Goal: Information Seeking & Learning: Compare options

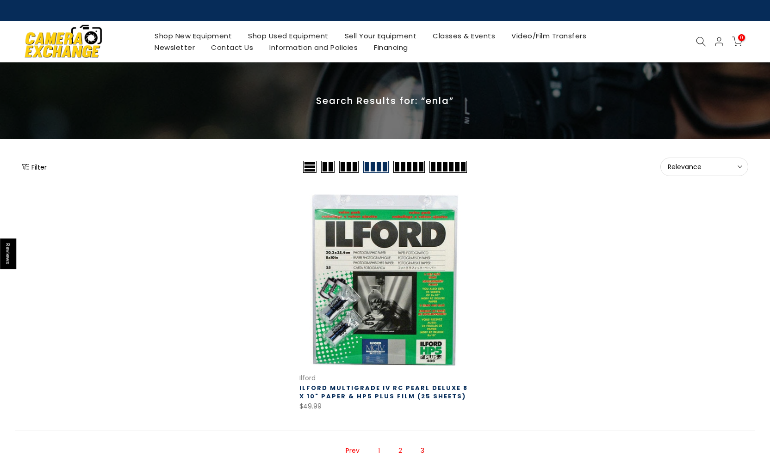
click at [71, 45] on img at bounding box center [63, 41] width 79 height 40
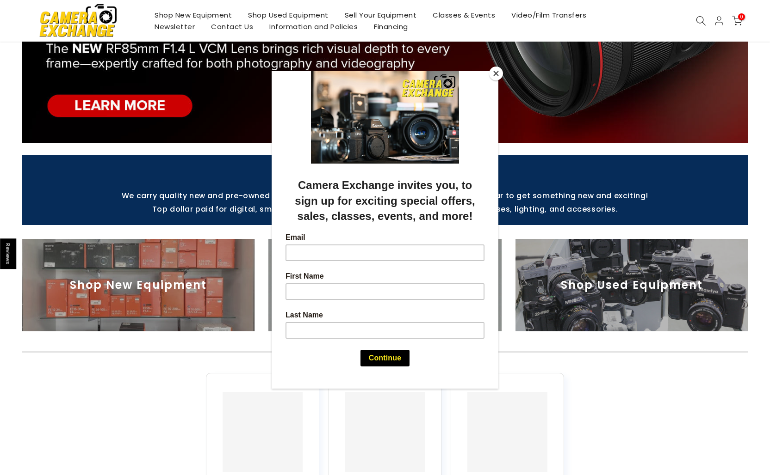
scroll to position [291, 0]
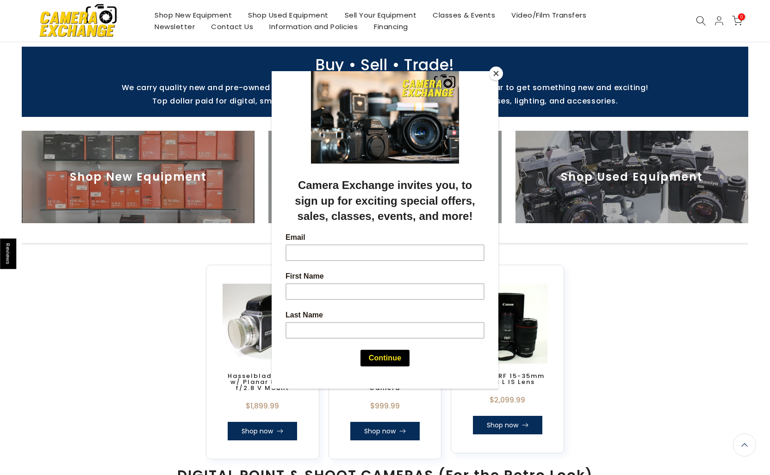
click at [499, 74] on button "Close" at bounding box center [496, 74] width 14 height 14
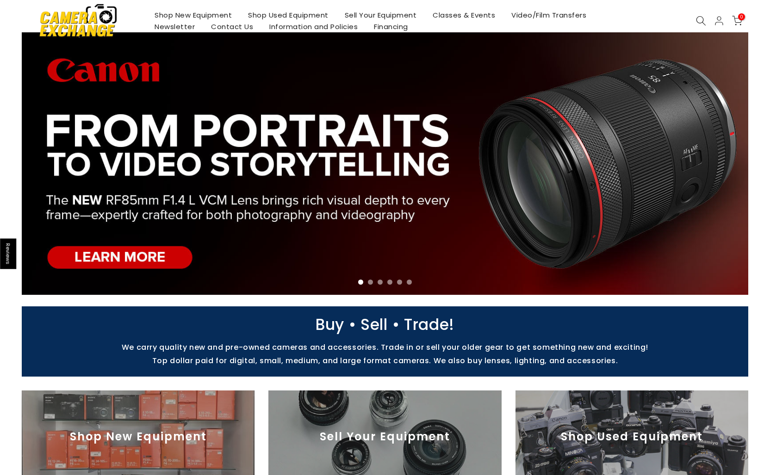
scroll to position [0, 0]
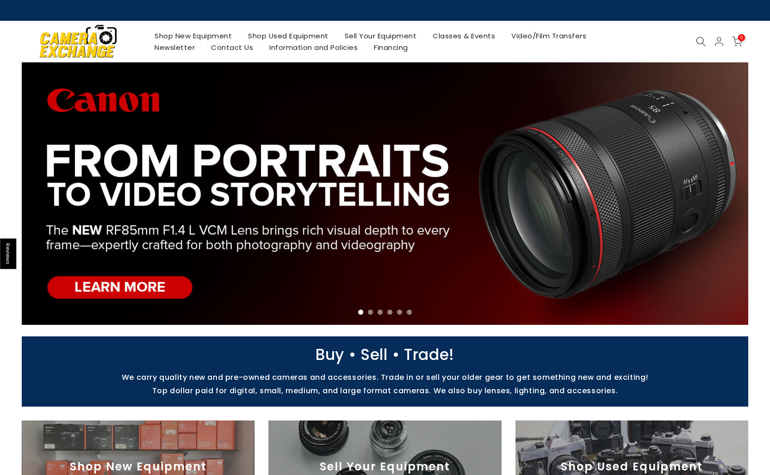
click at [280, 38] on link "Shop Used Equipment" at bounding box center [288, 36] width 97 height 12
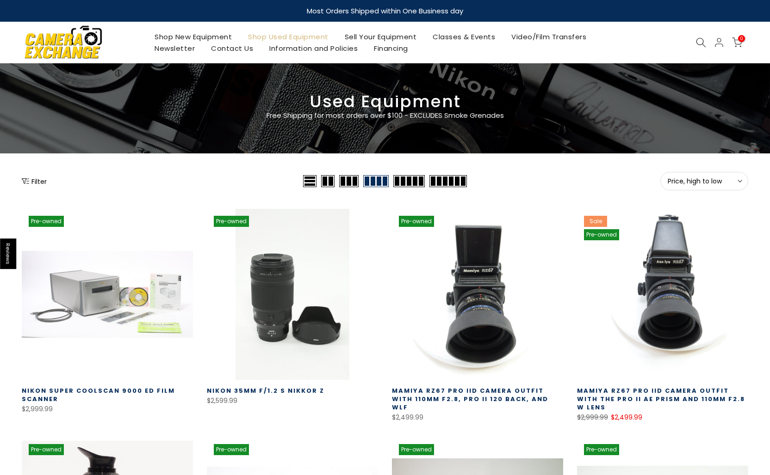
click at [31, 182] on button "Filter" at bounding box center [34, 181] width 25 height 9
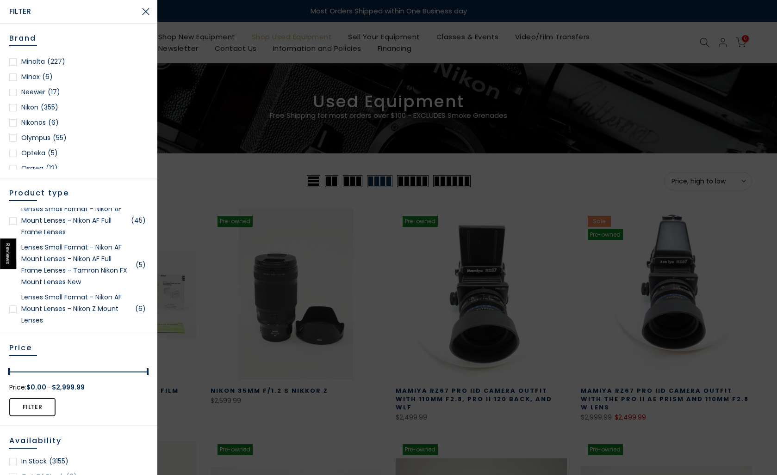
scroll to position [704, 0]
click at [14, 73] on div at bounding box center [12, 71] width 7 height 7
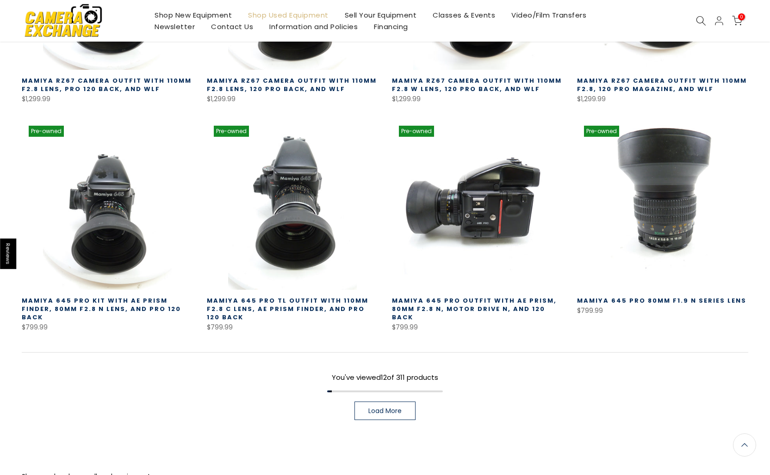
scroll to position [671, 0]
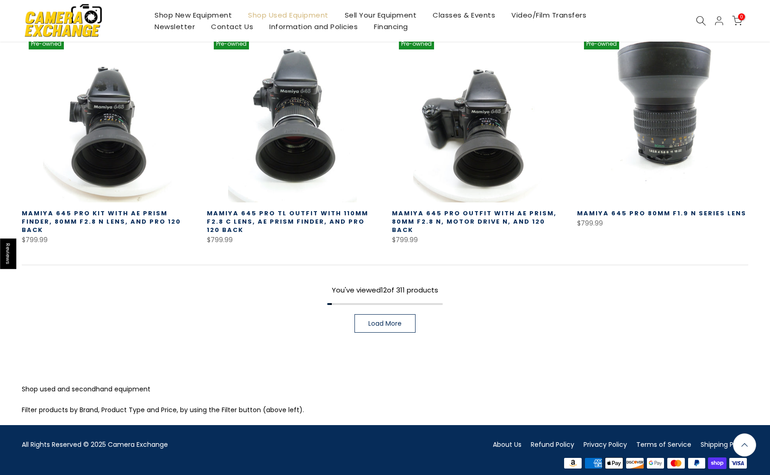
click at [354, 323] on link "Load More" at bounding box center [384, 323] width 61 height 18
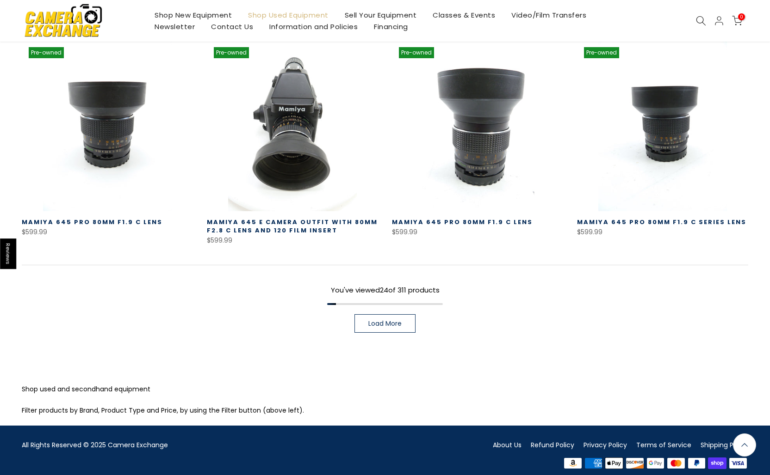
scroll to position [1339, 0]
click at [383, 321] on span "Load More" at bounding box center [384, 324] width 33 height 6
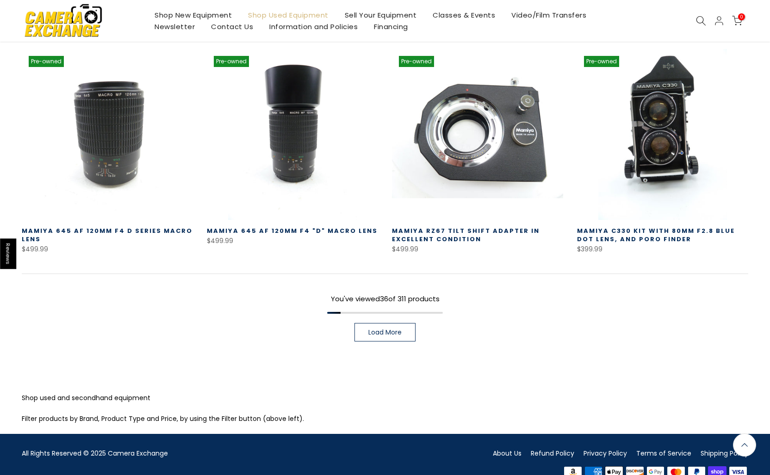
scroll to position [1999, 0]
click at [384, 329] on span "Load More" at bounding box center [384, 332] width 33 height 6
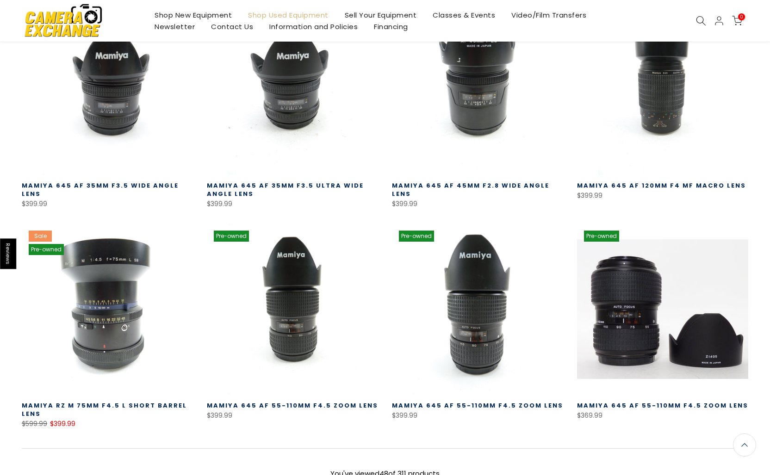
scroll to position [2658, 0]
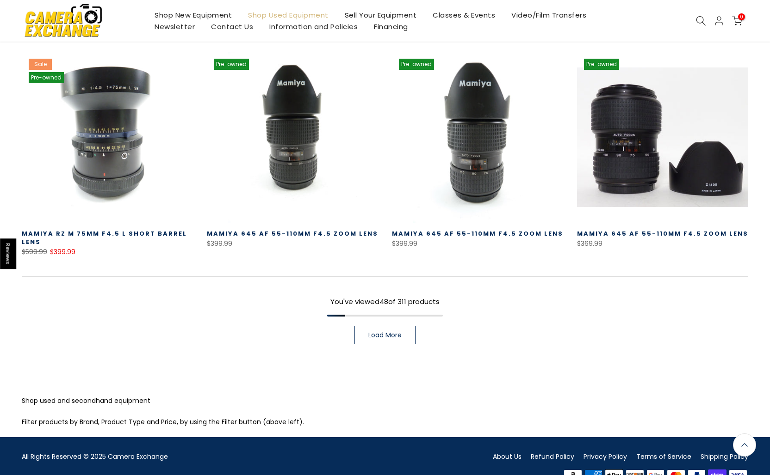
click at [380, 326] on link "Load More" at bounding box center [384, 335] width 61 height 18
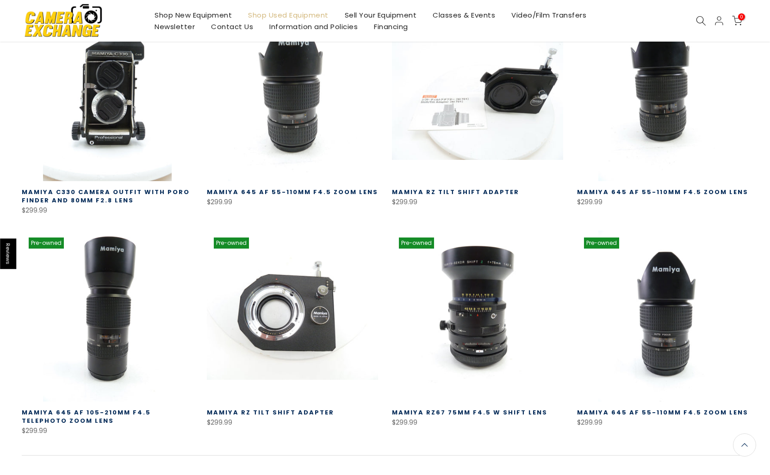
scroll to position [3224, 0]
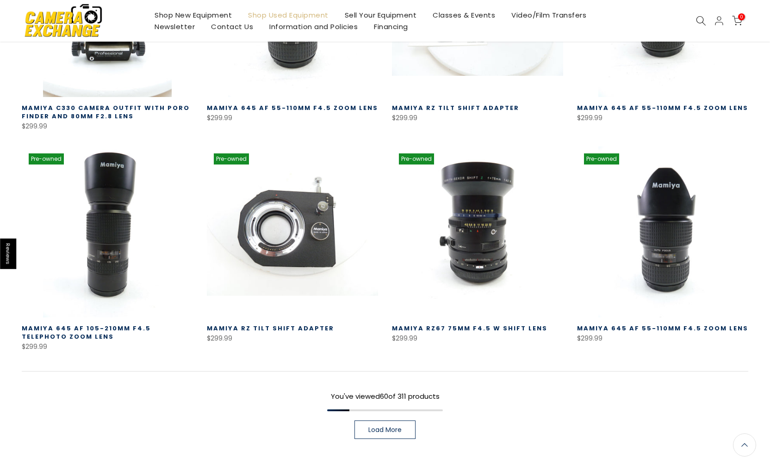
click at [380, 427] on span "Load More" at bounding box center [384, 430] width 33 height 6
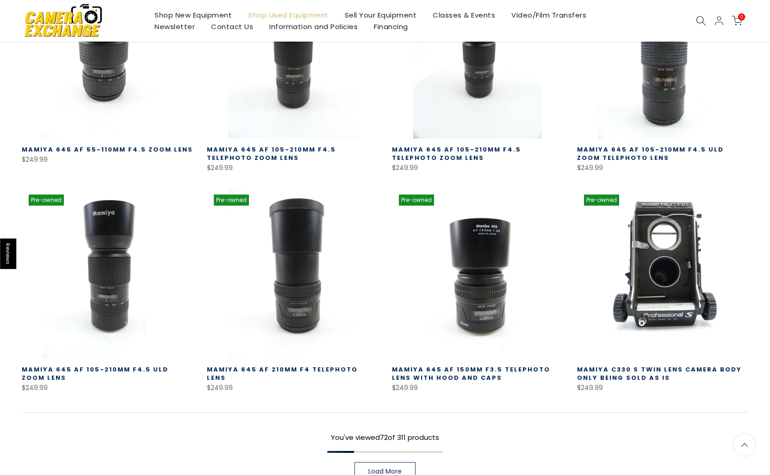
scroll to position [3981, 0]
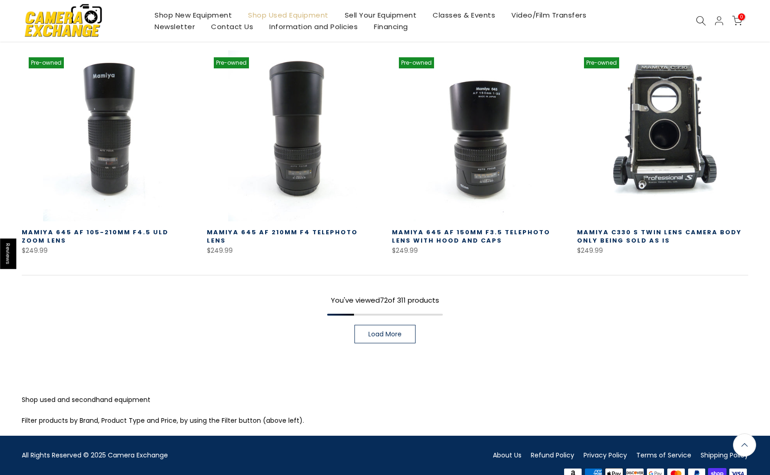
click at [374, 331] on span "Load More" at bounding box center [384, 334] width 33 height 6
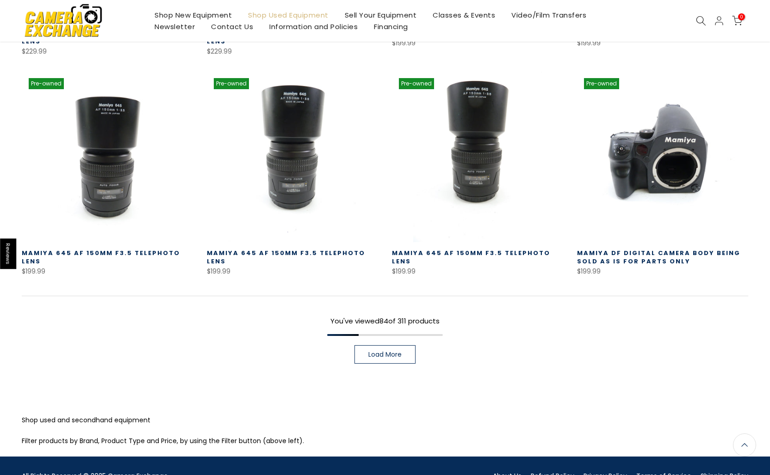
scroll to position [4642, 0]
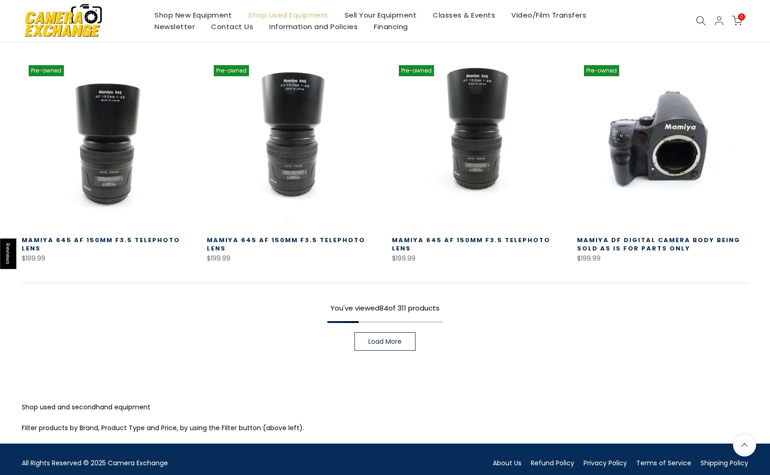
click at [387, 333] on link "Load More" at bounding box center [384, 342] width 61 height 18
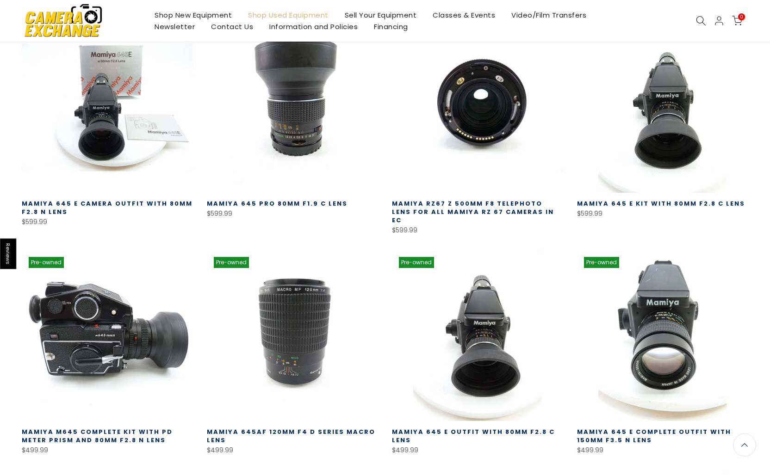
scroll to position [1758, 0]
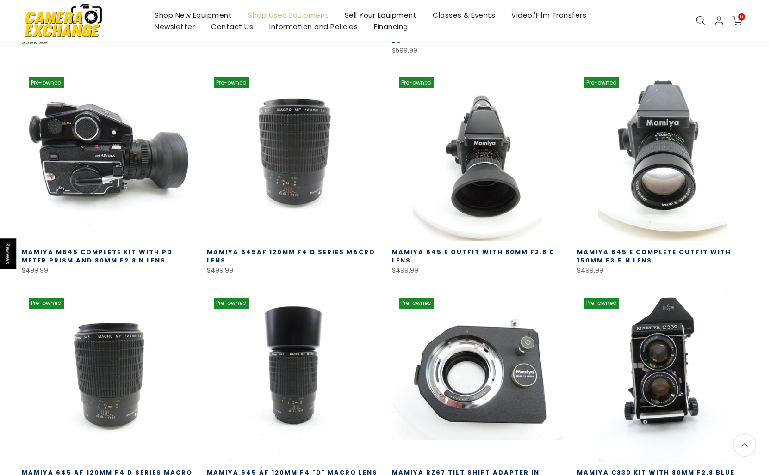
click at [96, 130] on link at bounding box center [107, 155] width 171 height 171
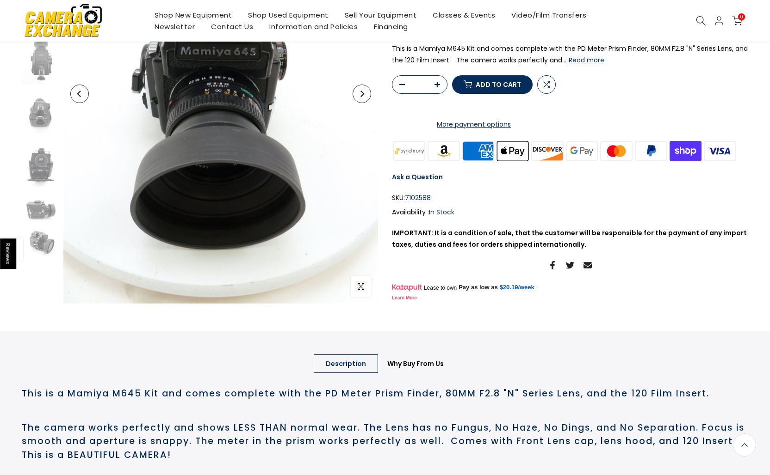
scroll to position [57, 0]
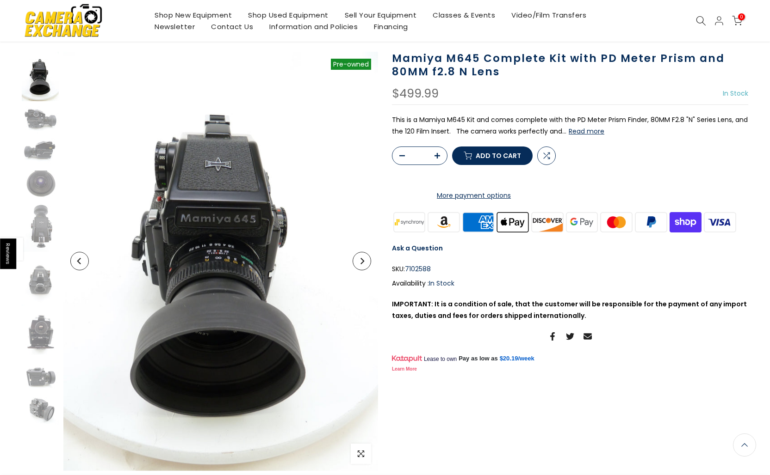
click at [361, 267] on button "Next" at bounding box center [361, 261] width 18 height 18
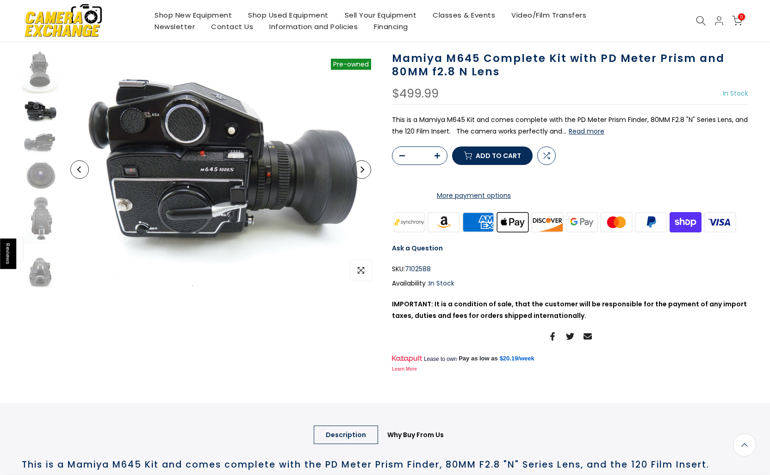
click at [367, 175] on button "Next" at bounding box center [361, 169] width 18 height 18
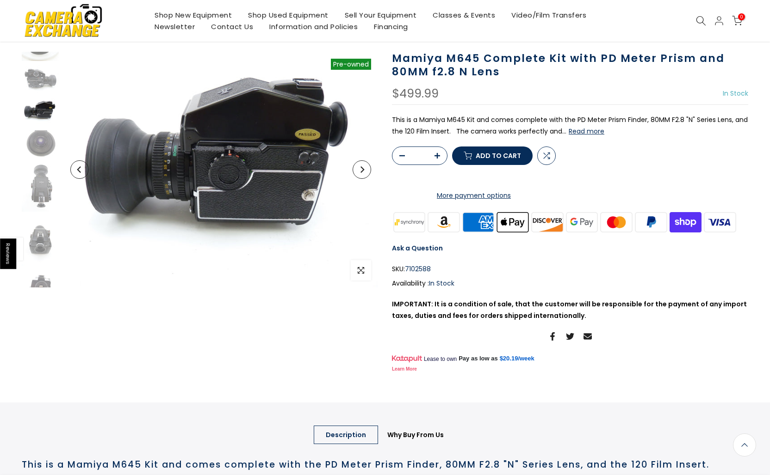
click at [367, 175] on button "Next" at bounding box center [361, 169] width 18 height 18
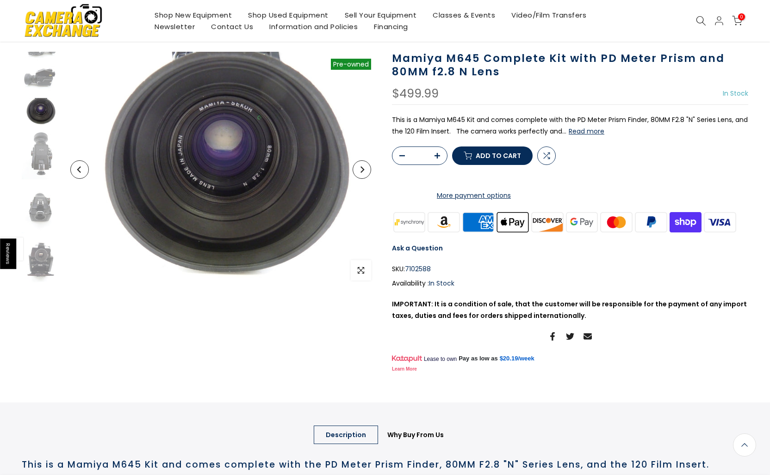
click at [367, 175] on button "Next" at bounding box center [361, 169] width 18 height 18
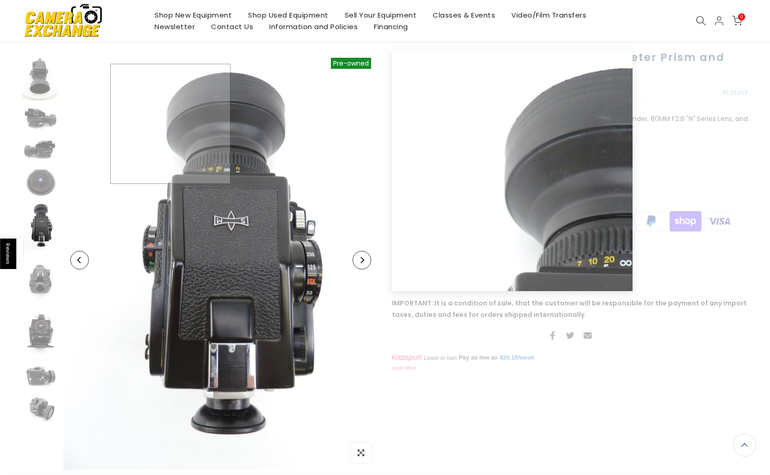
scroll to position [0, 0]
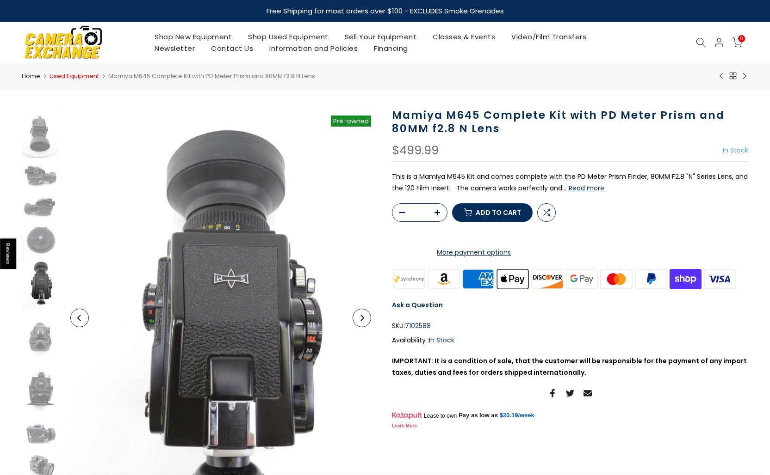
click at [87, 78] on link "Used Equipment" at bounding box center [73, 76] width 49 height 9
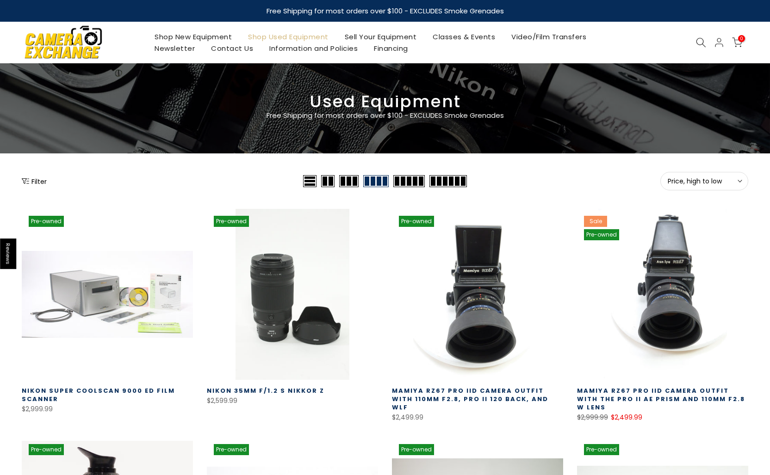
click at [37, 175] on div "Filter" at bounding box center [161, 181] width 279 height 18
click at [36, 180] on button "Filter" at bounding box center [34, 181] width 25 height 9
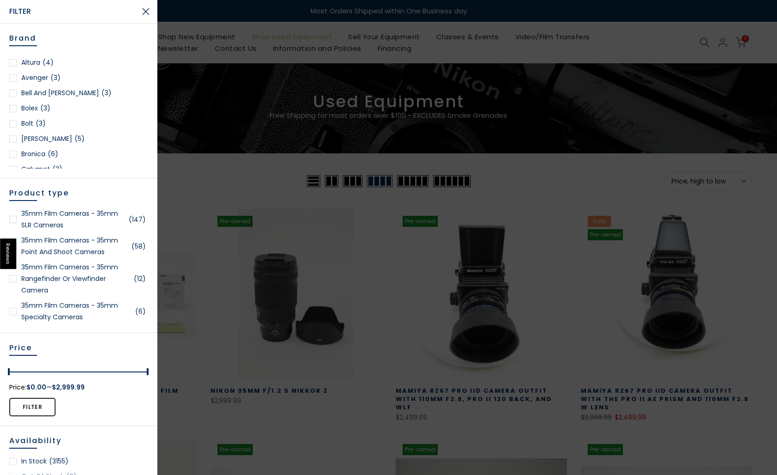
scroll to position [77, 0]
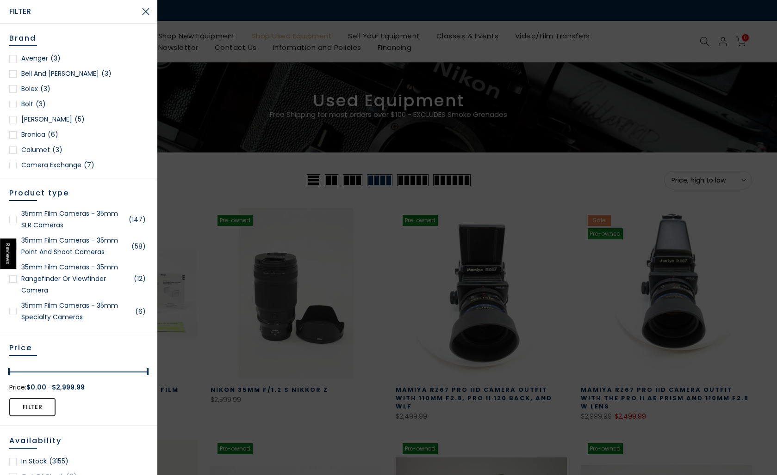
click at [13, 134] on div at bounding box center [12, 134] width 7 height 7
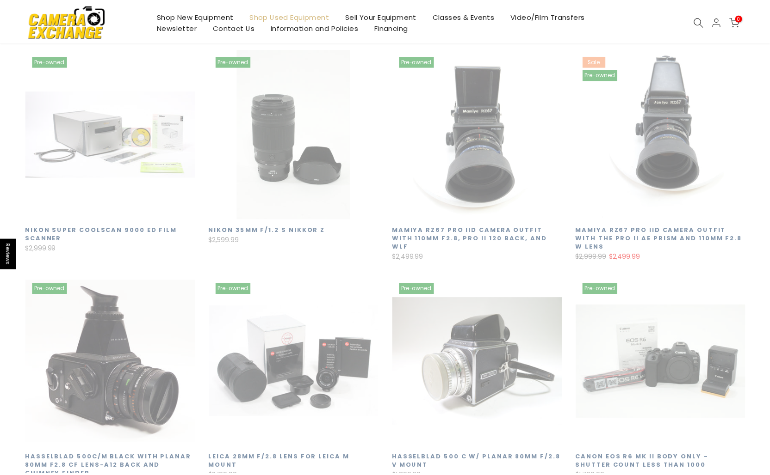
scroll to position [162, 0]
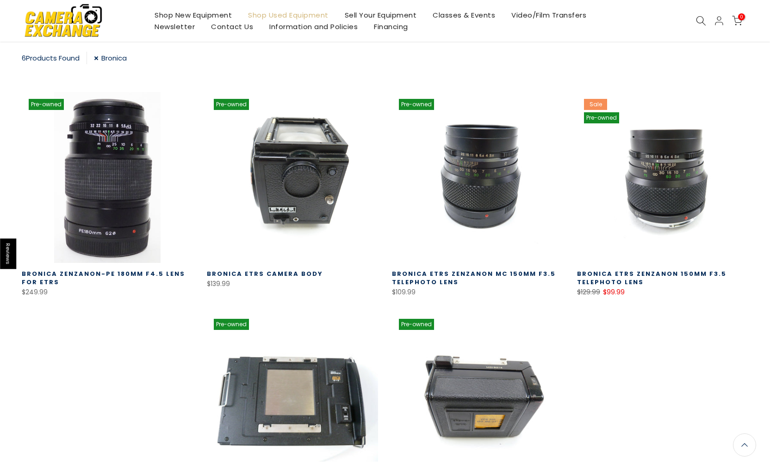
click at [297, 159] on link at bounding box center [292, 177] width 171 height 171
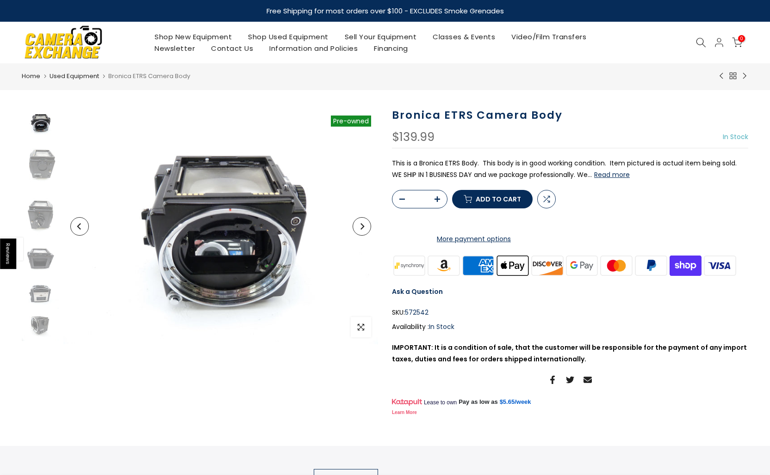
click at [359, 224] on icon "Next" at bounding box center [361, 226] width 6 height 6
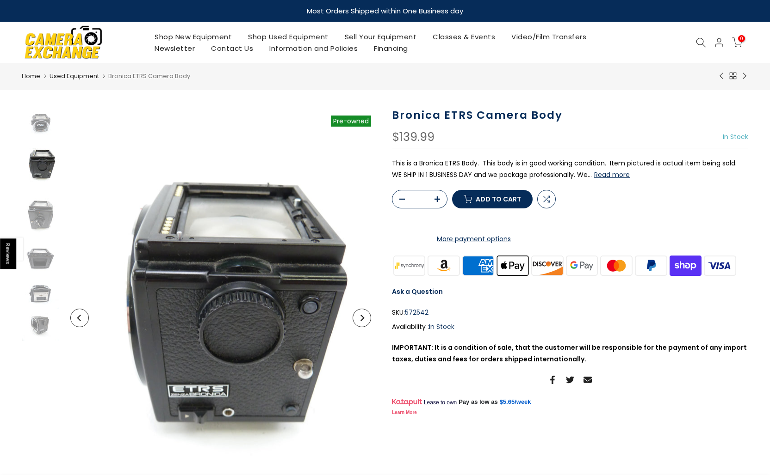
click at [362, 323] on button "Next" at bounding box center [361, 318] width 18 height 18
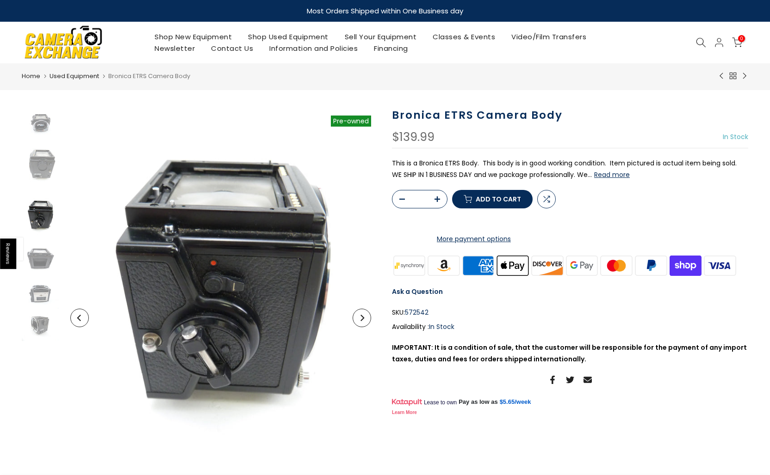
click at [363, 321] on icon "Next" at bounding box center [361, 318] width 6 height 6
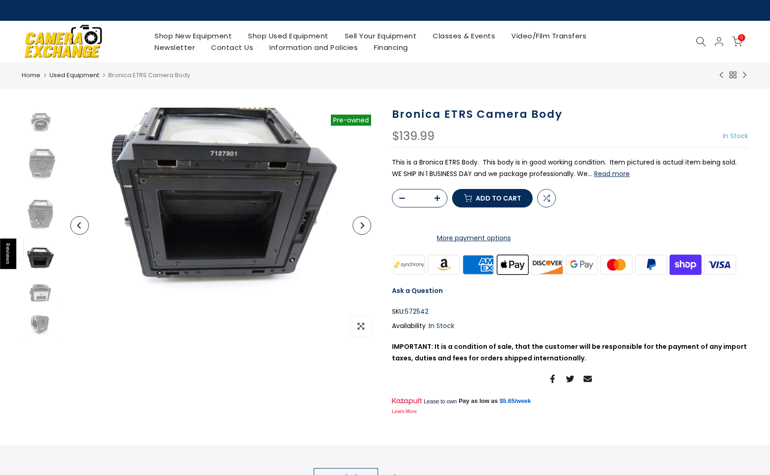
click at [360, 225] on icon "Next" at bounding box center [361, 225] width 6 height 6
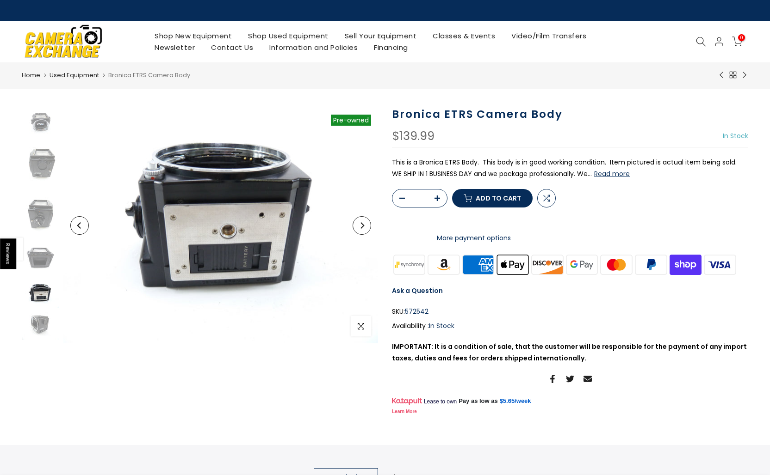
click at [360, 225] on icon "Next" at bounding box center [361, 225] width 6 height 6
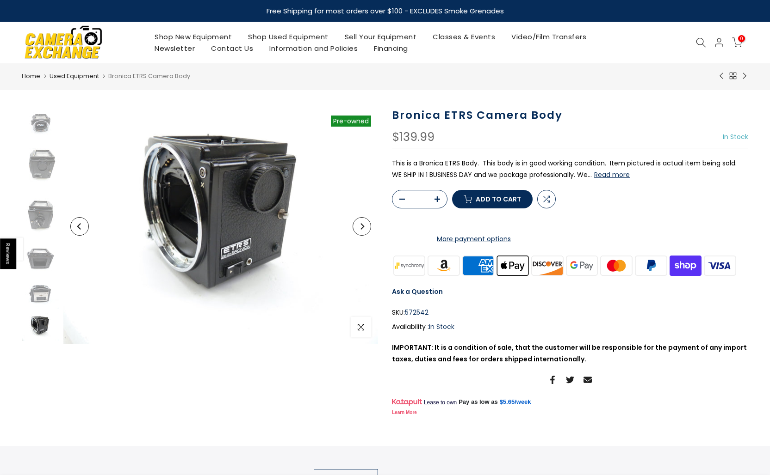
click at [360, 225] on icon "Next" at bounding box center [361, 226] width 6 height 6
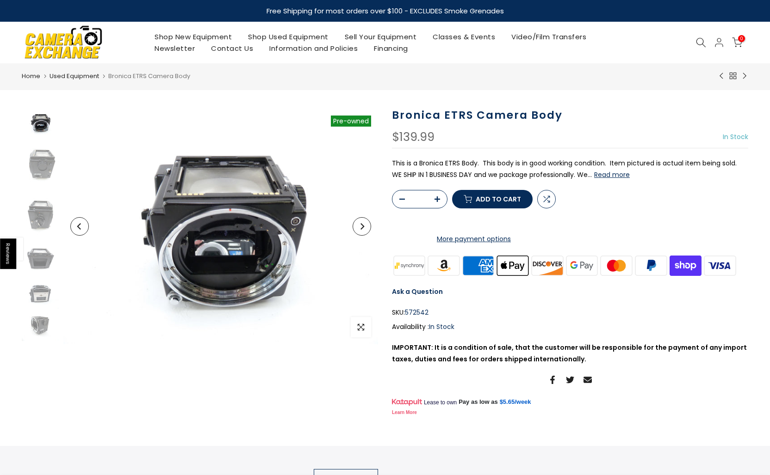
click at [360, 225] on icon "Next" at bounding box center [361, 226] width 6 height 6
